Goal: Transaction & Acquisition: Book appointment/travel/reservation

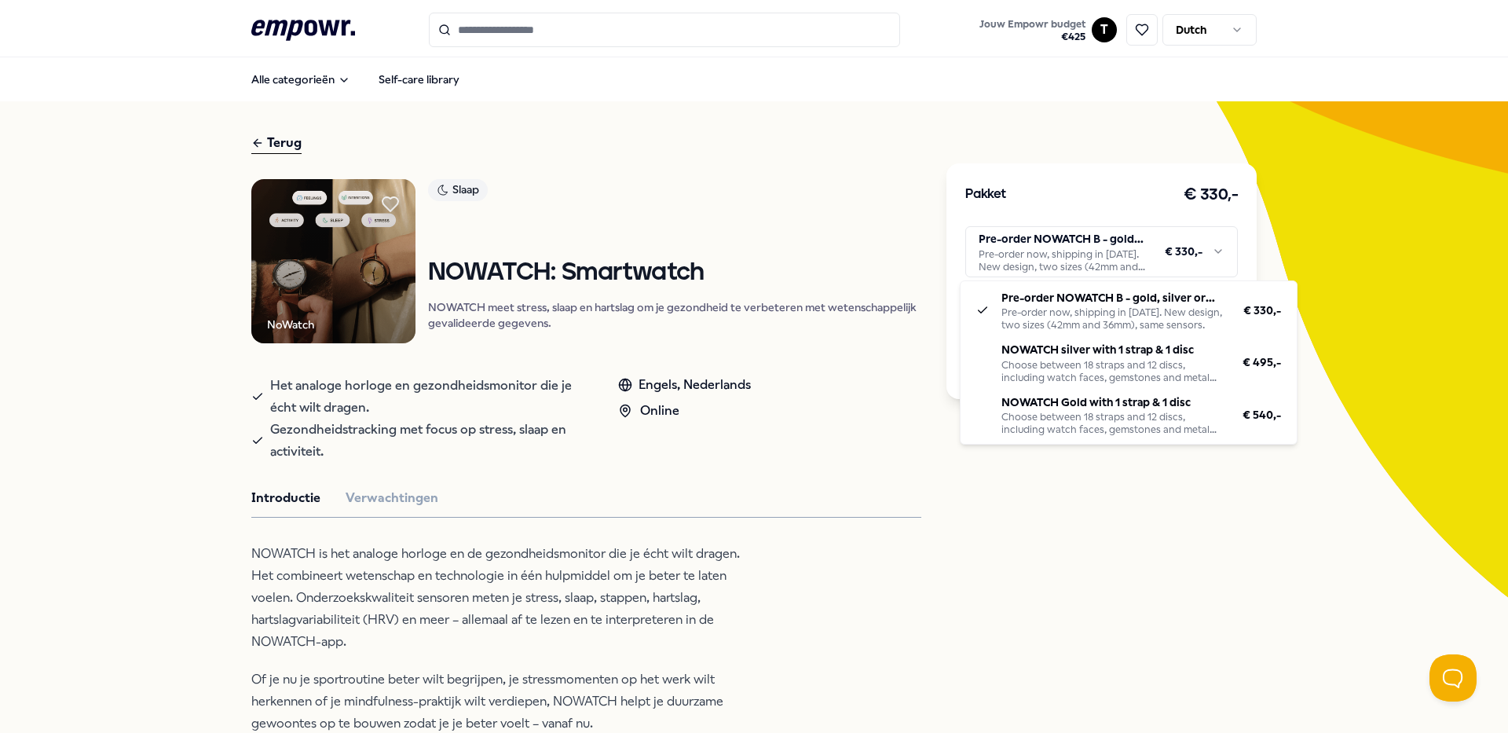
click at [1139, 265] on html ".empowr-logo_svg__cls-1{fill:#03032f} Jouw Empowr budget € 425 T Dutch Alle cat…" at bounding box center [754, 366] width 1508 height 733
click at [1081, 273] on html ".empowr-logo_svg__cls-1{fill:#03032f} Jouw Empowr budget € 425 T Dutch Alle cat…" at bounding box center [754, 366] width 1508 height 733
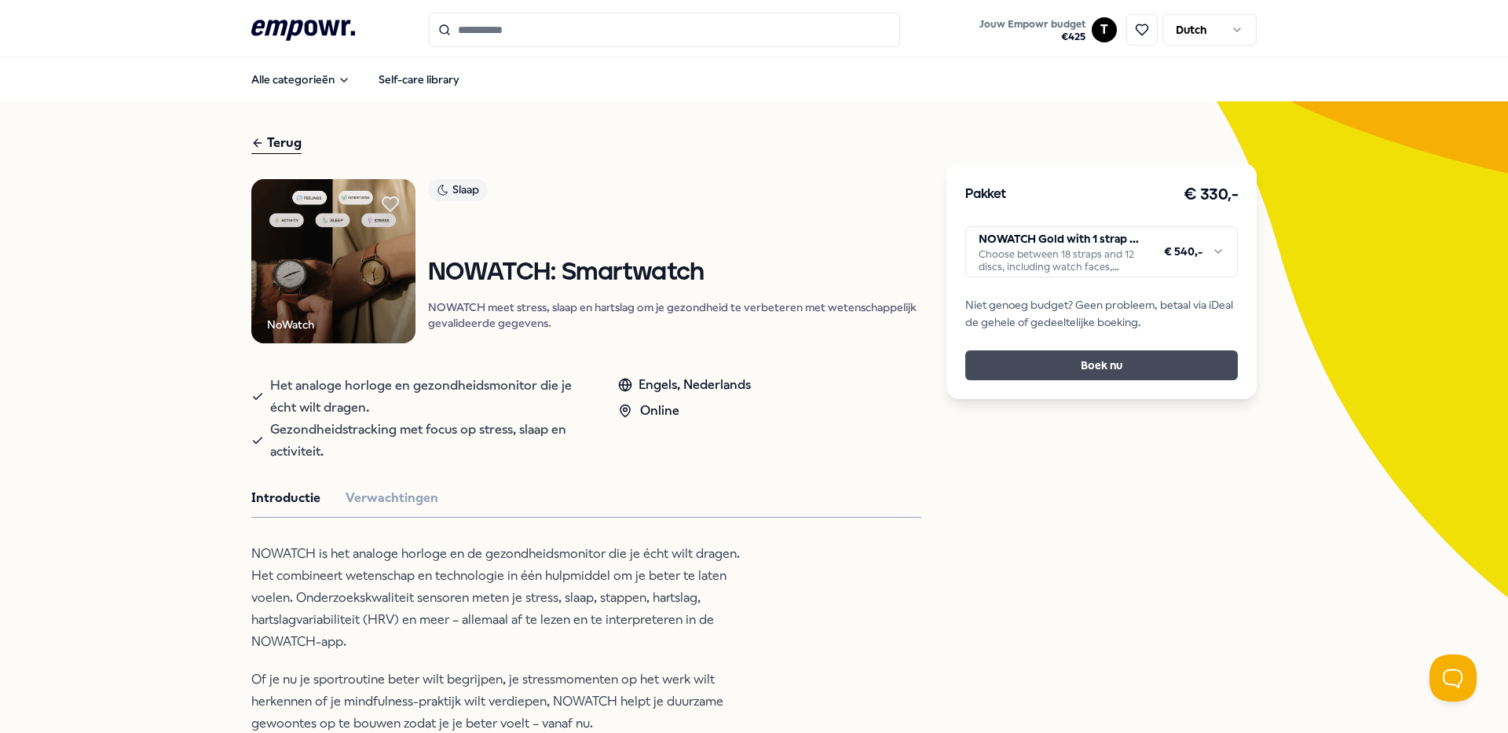
click at [1103, 360] on button "Boek nu" at bounding box center [1101, 365] width 273 height 30
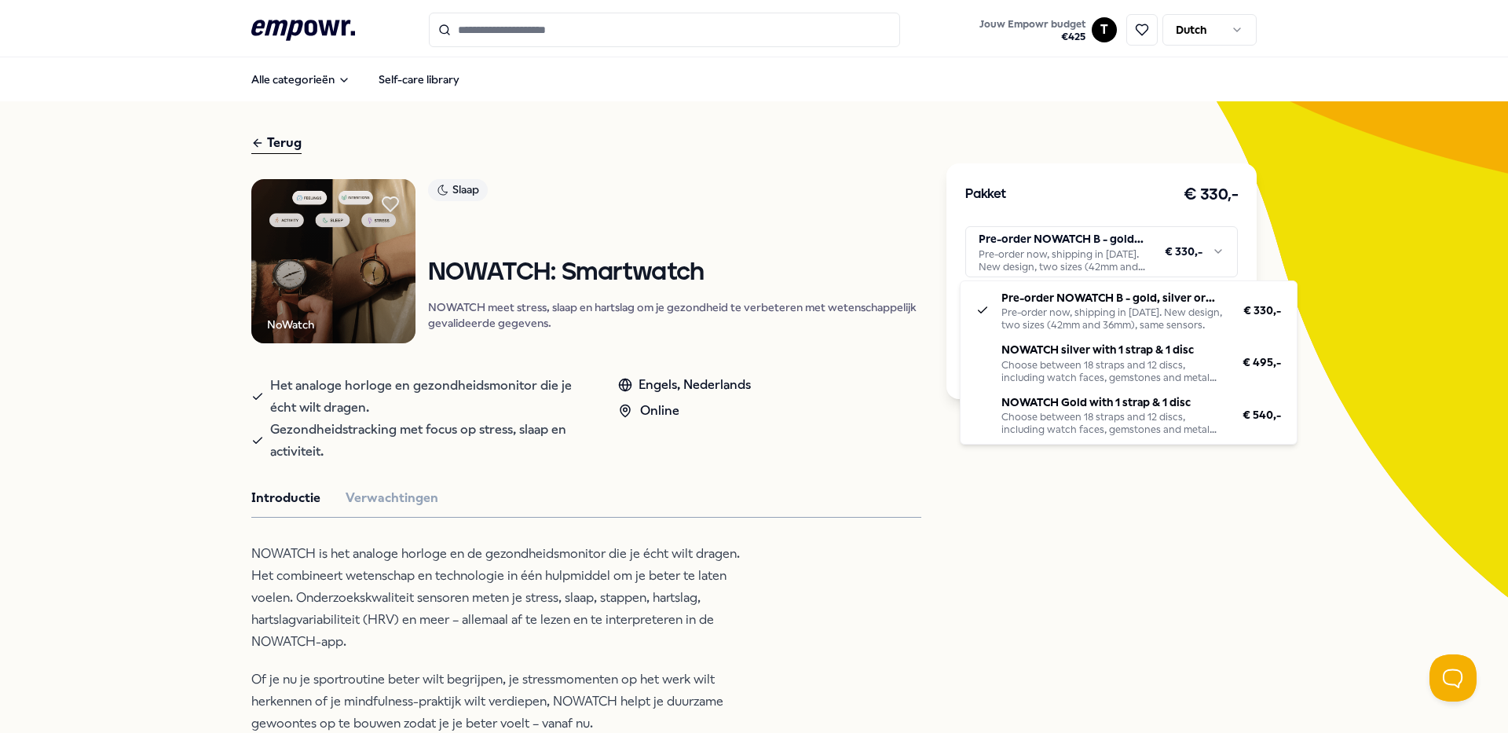
click at [1111, 265] on html ".empowr-logo_svg__cls-1{fill:#03032f} Jouw Empowr budget € 425 T Dutch Alle cat…" at bounding box center [754, 366] width 1508 height 733
click at [578, 558] on html ".empowr-logo_svg__cls-1{fill:#03032f} Jouw Empowr budget € 425 T Dutch Alle cat…" at bounding box center [754, 366] width 1508 height 733
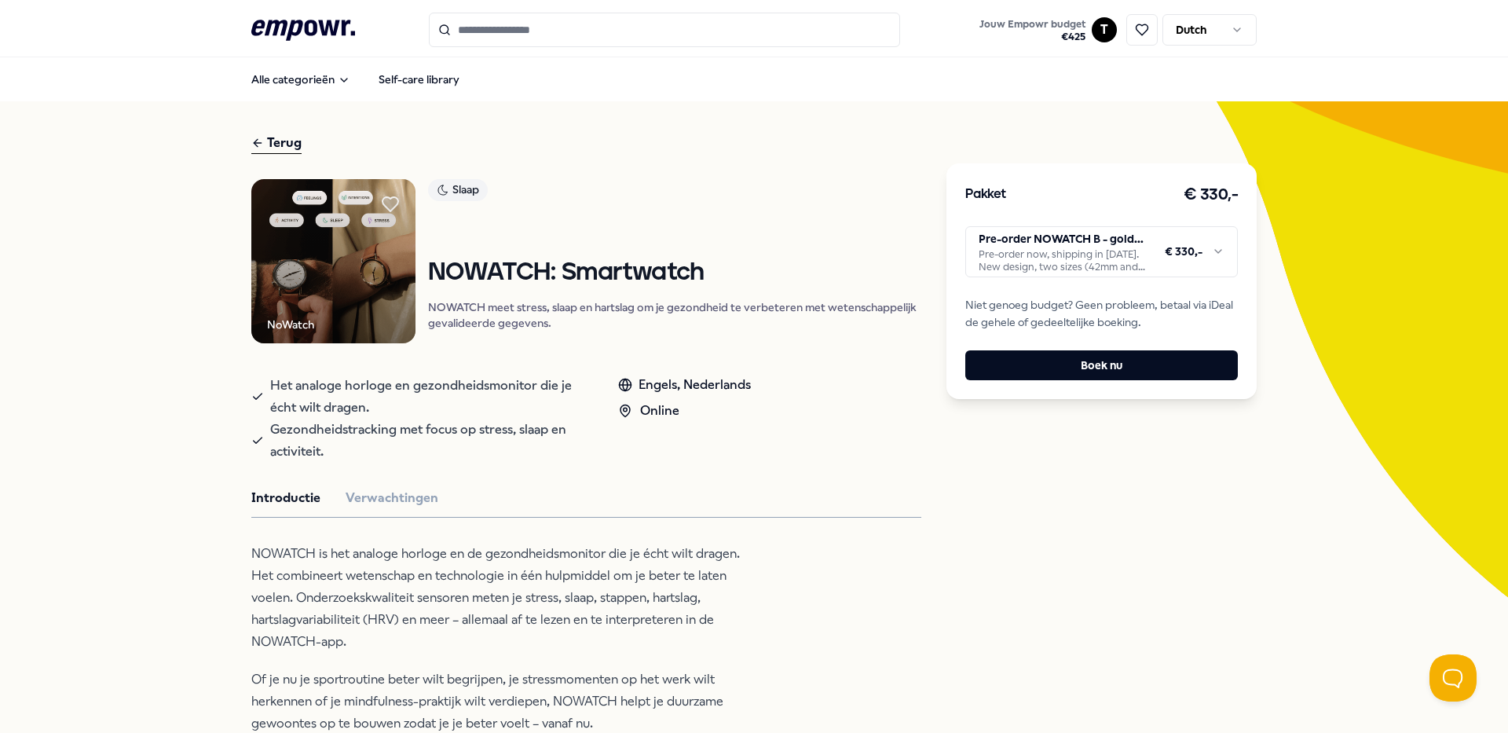
click at [321, 275] on img at bounding box center [333, 261] width 164 height 164
